Goal: Task Accomplishment & Management: Manage account settings

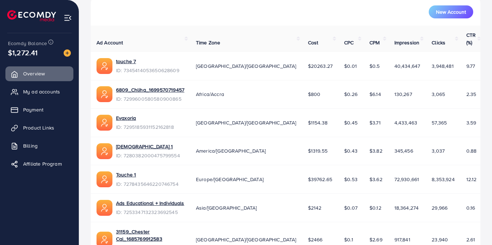
scroll to position [213, 0]
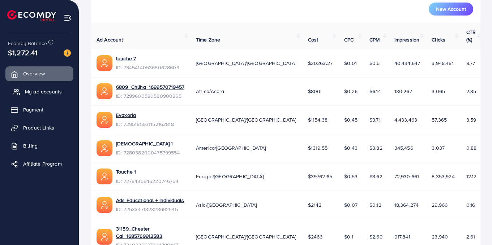
click at [42, 94] on span "My ad accounts" at bounding box center [43, 91] width 37 height 7
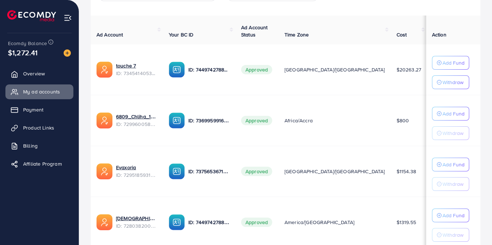
scroll to position [96, 0]
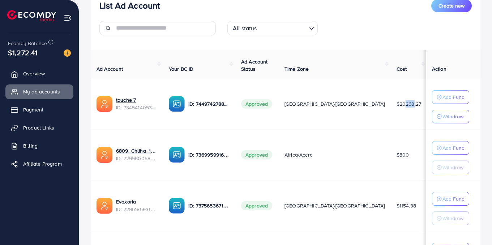
drag, startPoint x: 342, startPoint y: 104, endPoint x: 351, endPoint y: 104, distance: 9.0
click at [397, 104] on span "$20263.27" at bounding box center [409, 103] width 25 height 7
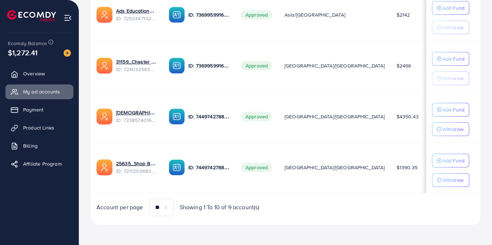
click at [433, 166] on span "$10401" at bounding box center [441, 167] width 16 height 7
click at [427, 173] on td "$10401" at bounding box center [442, 167] width 31 height 51
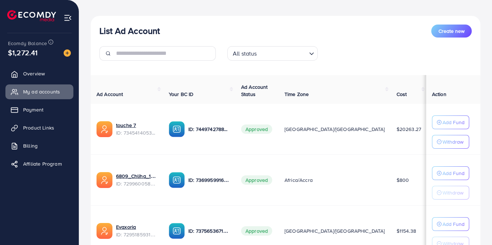
scroll to position [70, 0]
